Goal: Transaction & Acquisition: Purchase product/service

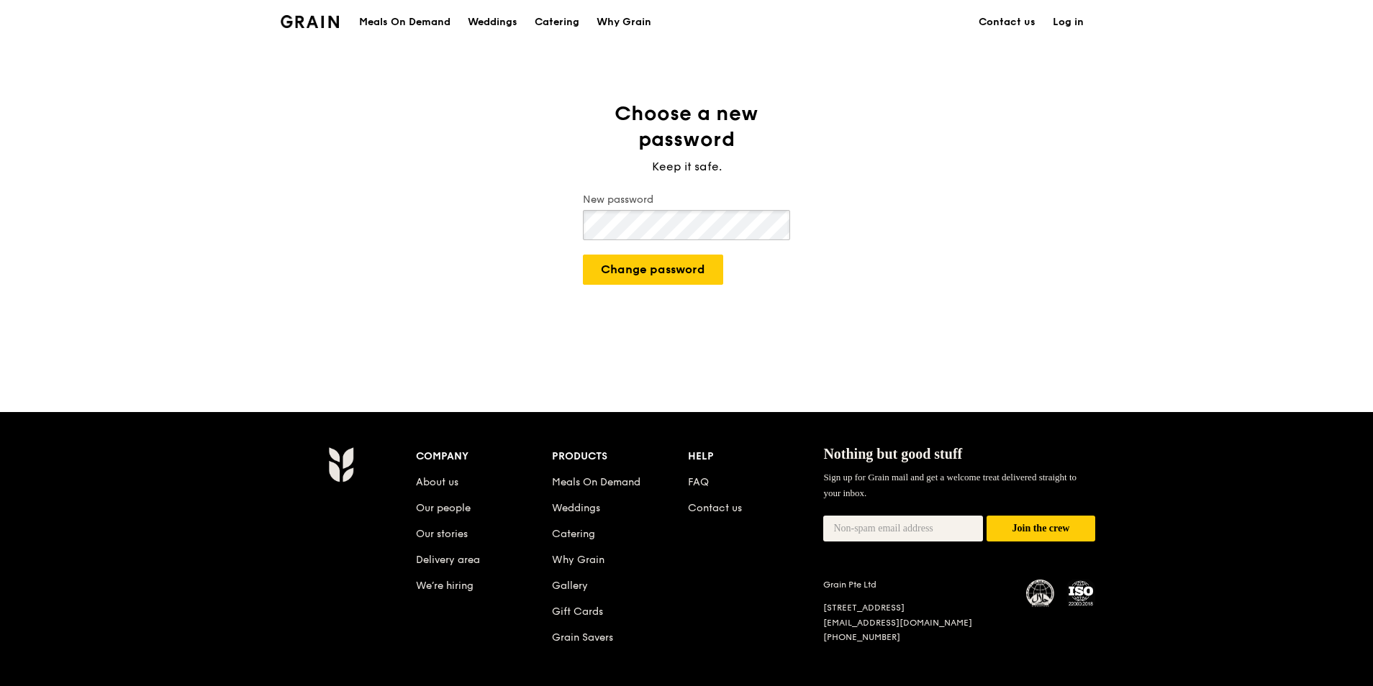
click at [583, 255] on button "Change password" at bounding box center [653, 270] width 140 height 30
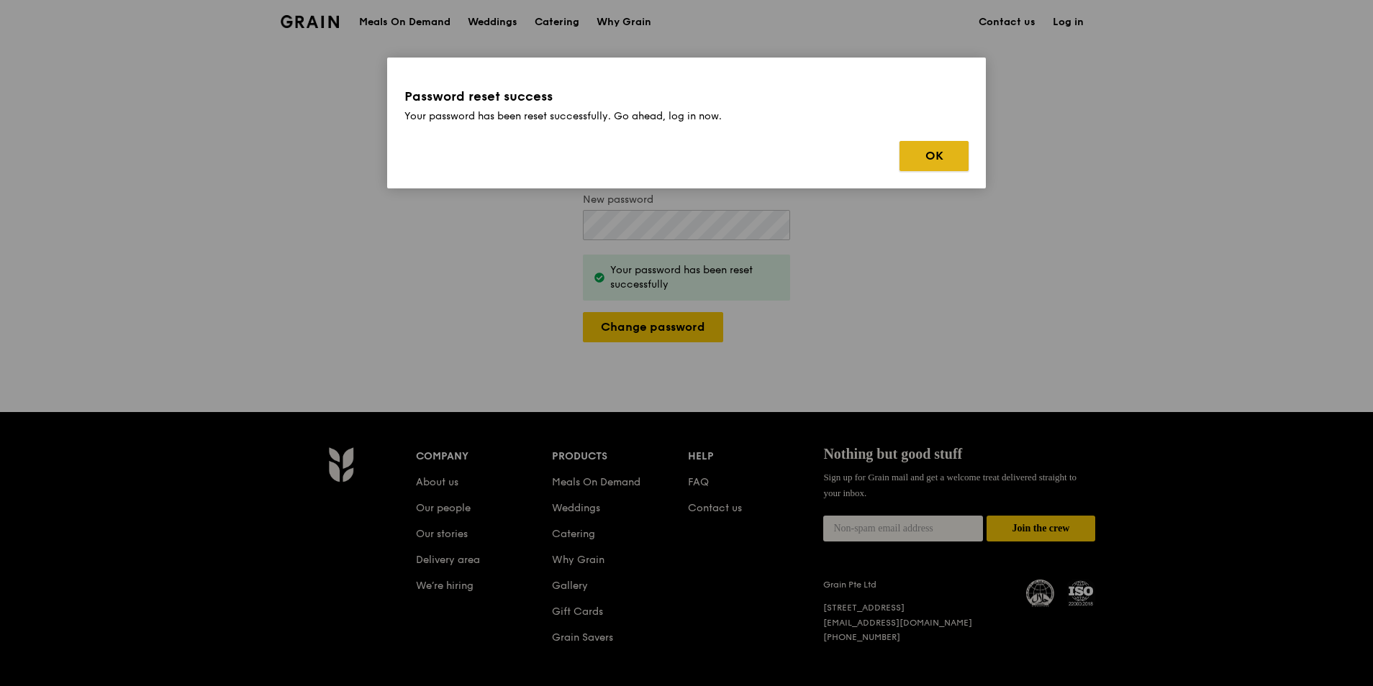
click at [933, 150] on button "OK" at bounding box center [933, 156] width 69 height 30
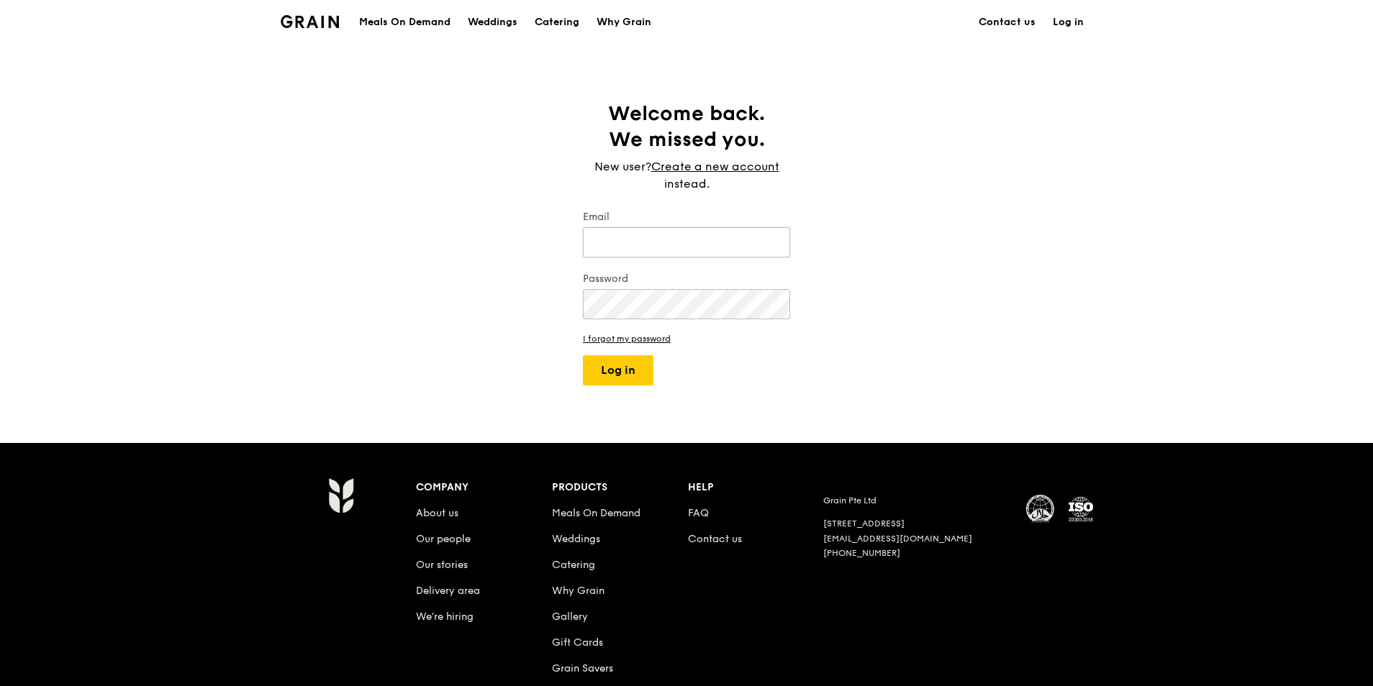
click at [673, 247] on input "Email" at bounding box center [686, 242] width 207 height 30
type input "[PERSON_NAME][EMAIL_ADDRESS][DOMAIN_NAME]"
click at [583, 355] on button "Log in" at bounding box center [618, 370] width 70 height 30
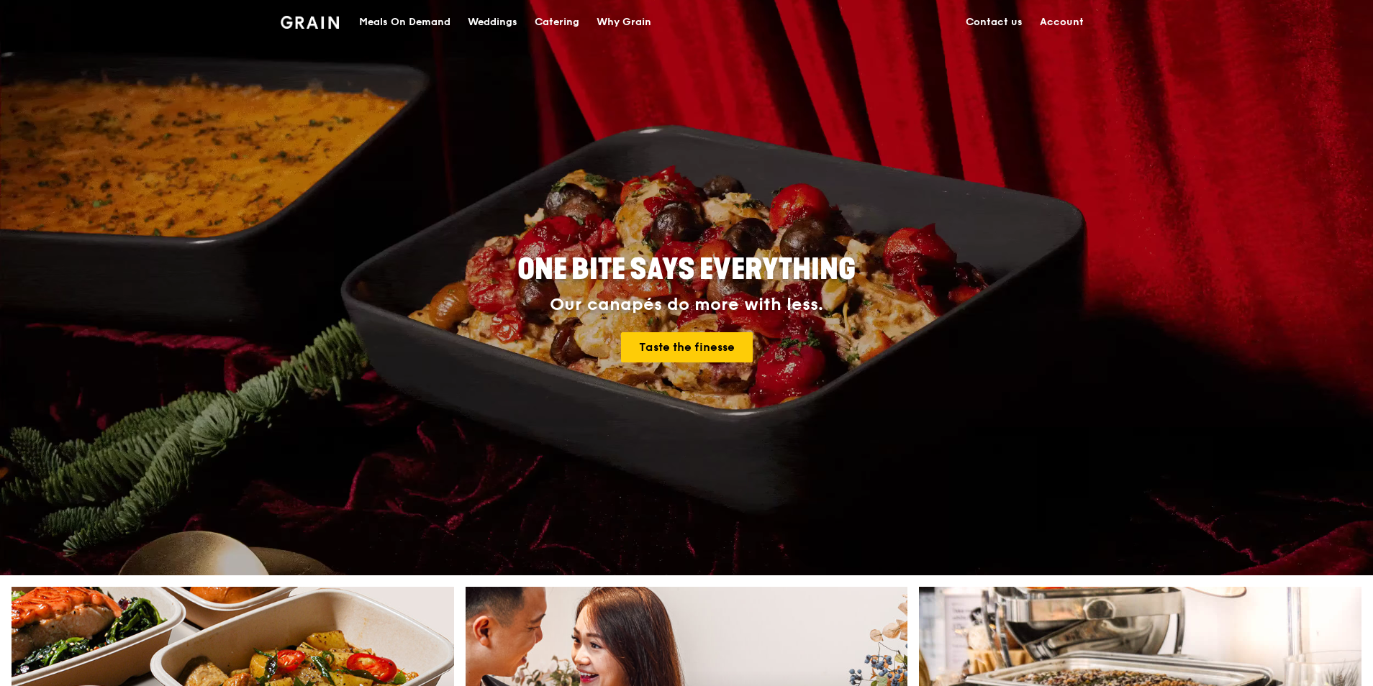
click at [388, 20] on div "Meals On Demand" at bounding box center [404, 22] width 91 height 43
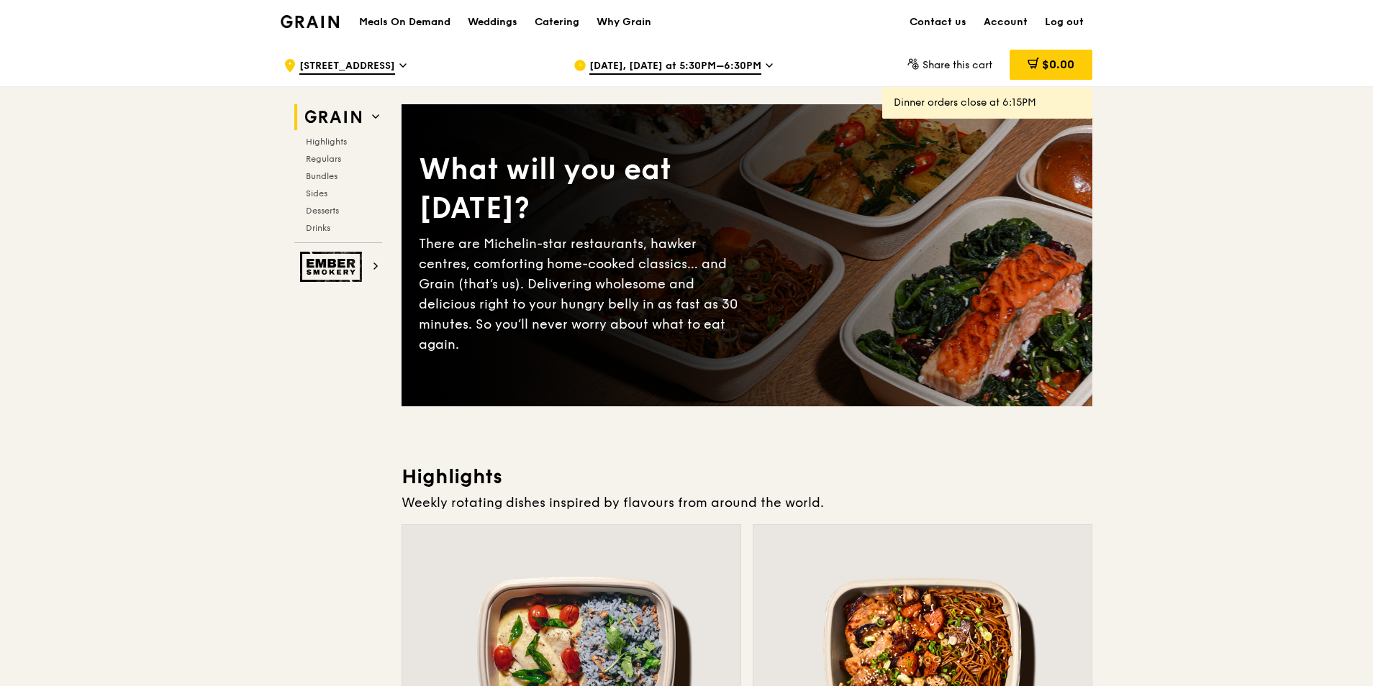
click at [395, 65] on span "[STREET_ADDRESS]" at bounding box center [347, 67] width 96 height 16
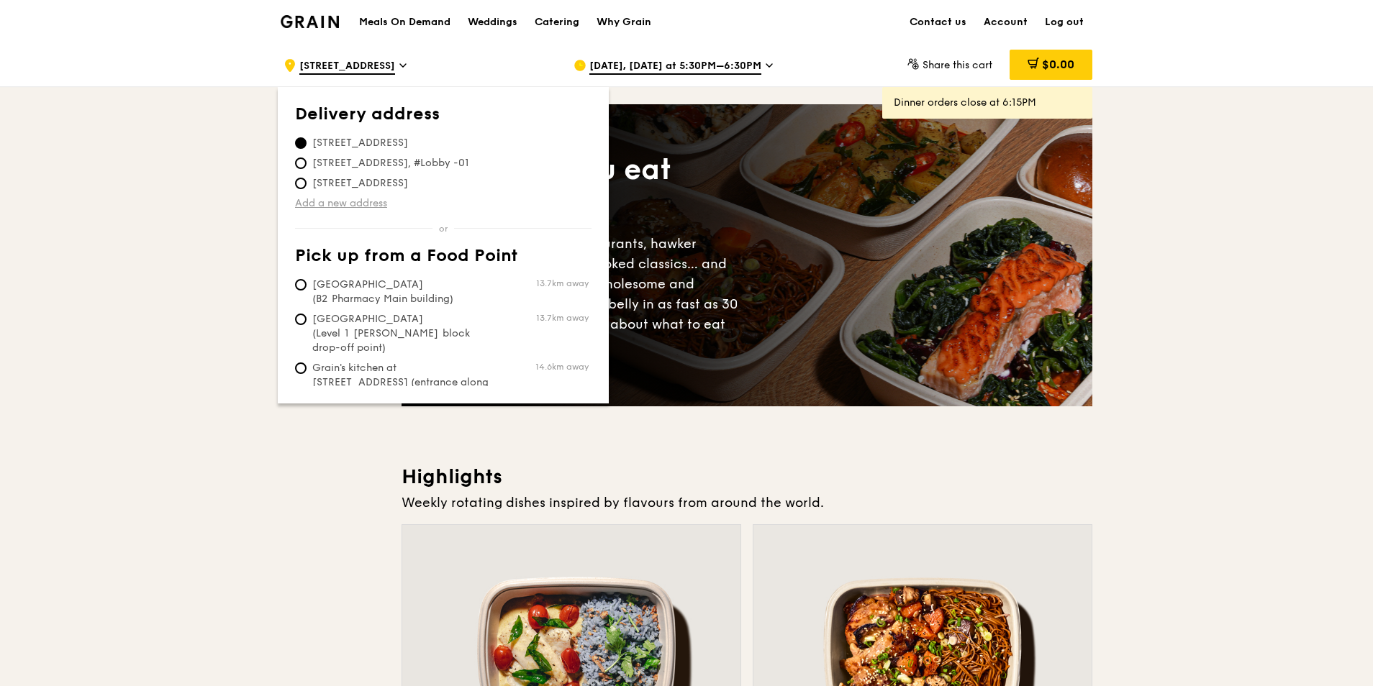
click at [370, 204] on link "Add a new address" at bounding box center [443, 203] width 296 height 14
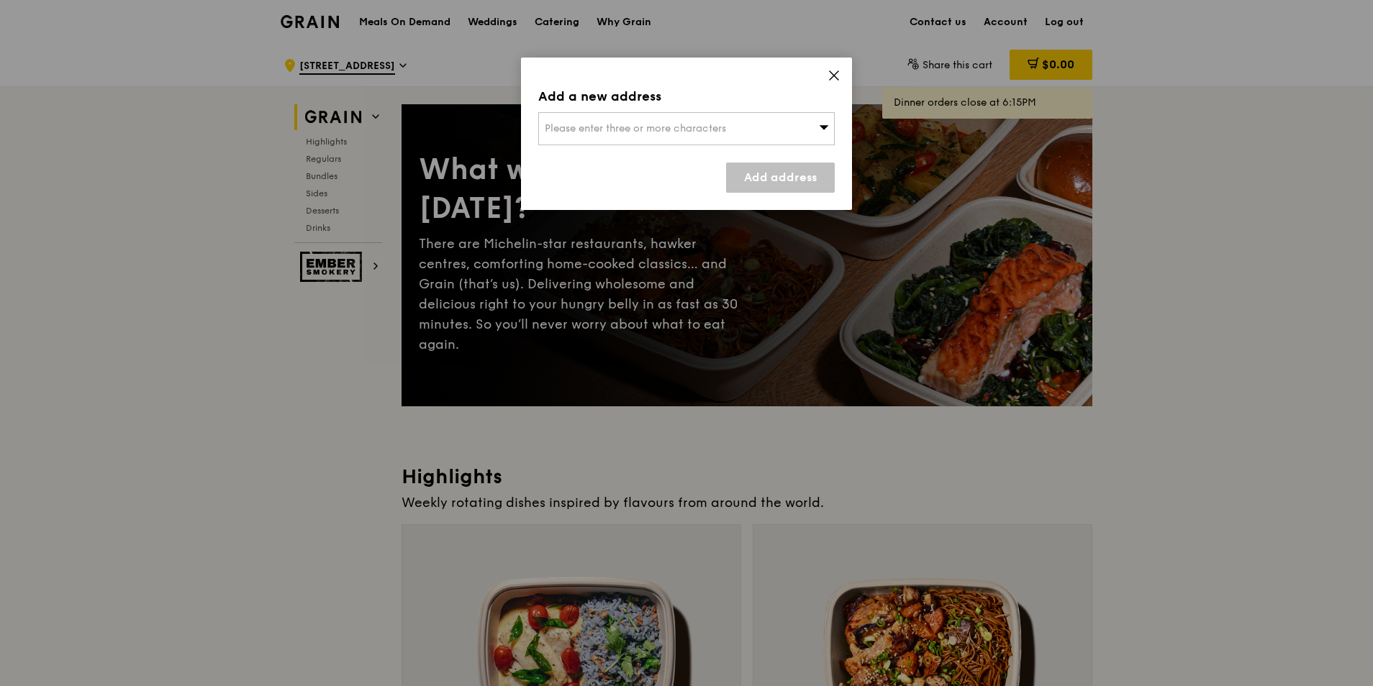
click at [616, 135] on div "Please enter three or more characters" at bounding box center [686, 128] width 296 height 33
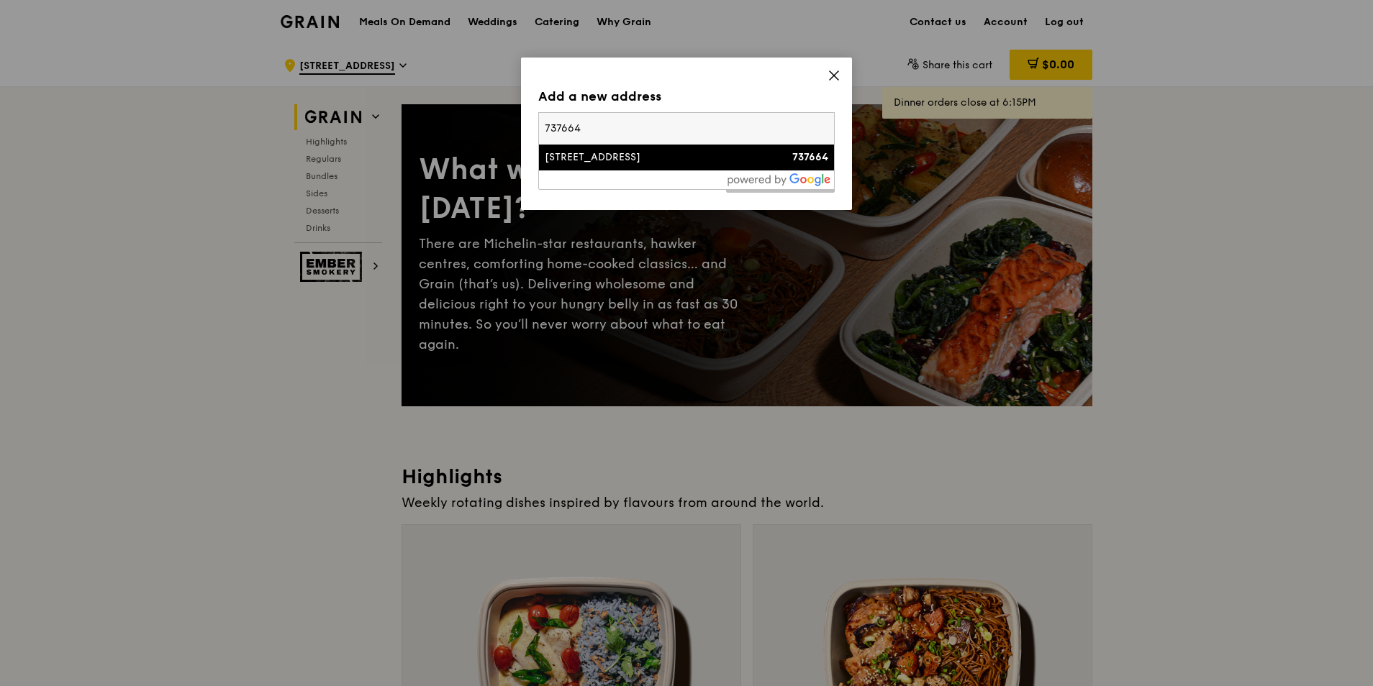
type input "737664"
click at [624, 160] on div "[STREET_ADDRESS]" at bounding box center [651, 157] width 213 height 14
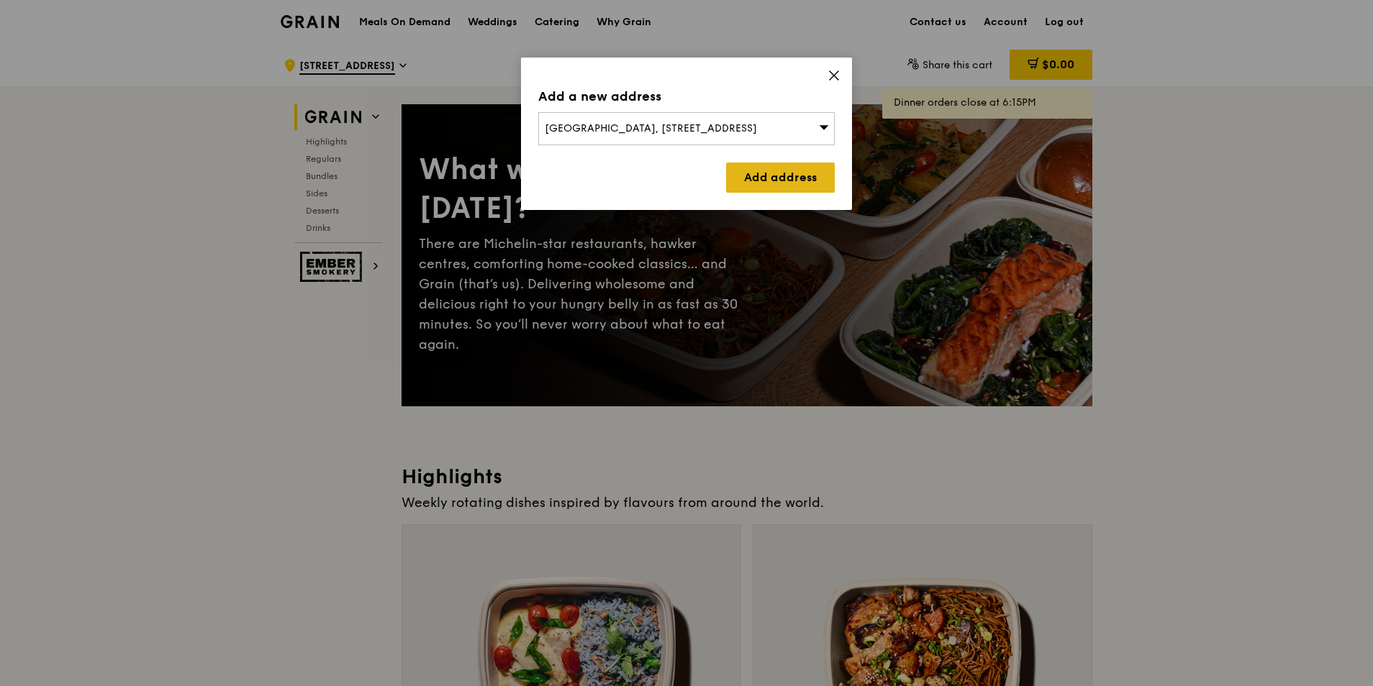
click at [780, 178] on link "Add address" at bounding box center [780, 178] width 109 height 30
